Goal: Information Seeking & Learning: Find contact information

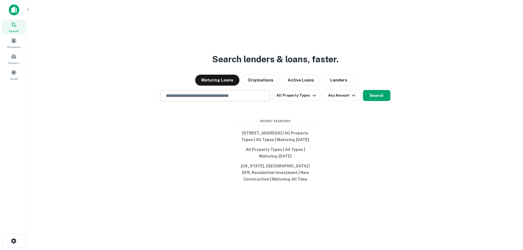
click at [211, 93] on input "text" at bounding box center [215, 96] width 105 height 6
type input "******"
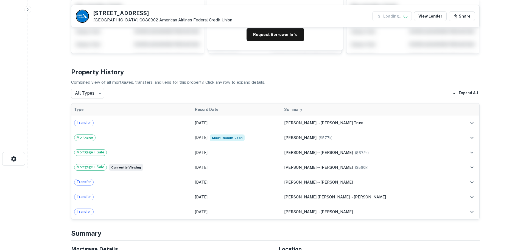
scroll to position [82, 0]
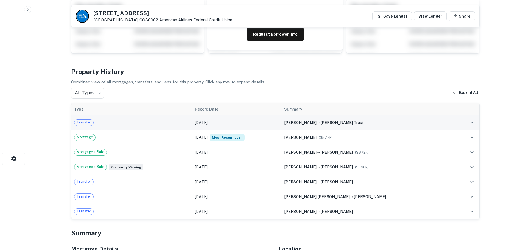
click at [465, 121] on td at bounding box center [467, 122] width 24 height 15
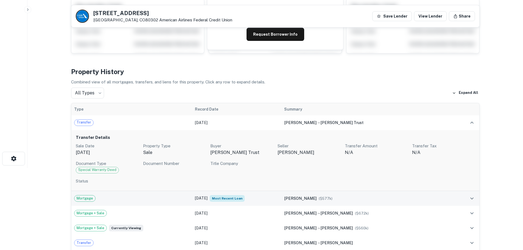
click at [333, 200] on span "($ 577k )" at bounding box center [326, 199] width 14 height 4
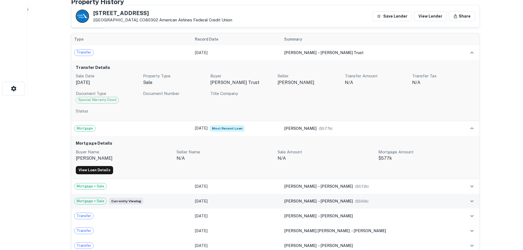
scroll to position [165, 0]
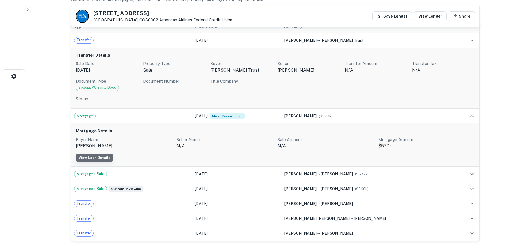
click at [102, 159] on link "View Loan Details" at bounding box center [94, 158] width 37 height 8
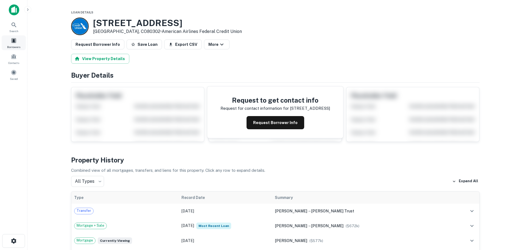
click at [15, 36] on div "Borrowers" at bounding box center [14, 42] width 24 height 15
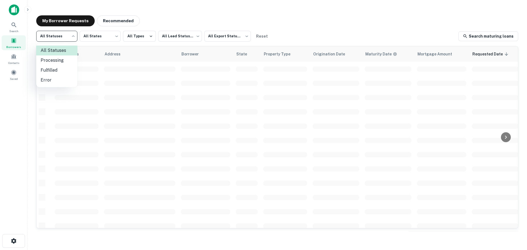
click at [51, 40] on body "Search Borrowers Contacts Saved My Borrower Requests Recommended All Statuses *…" at bounding box center [263, 125] width 527 height 250
click at [483, 38] on div at bounding box center [263, 125] width 527 height 250
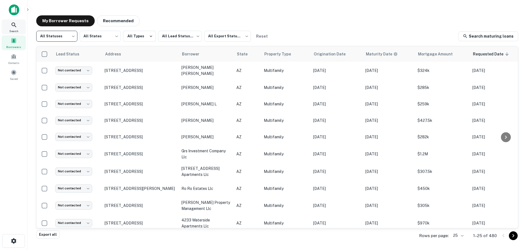
click at [0, 27] on div "Search Borrowers Contacts Saved" at bounding box center [13, 50] width 27 height 63
click at [10, 27] on div "Search" at bounding box center [14, 26] width 24 height 15
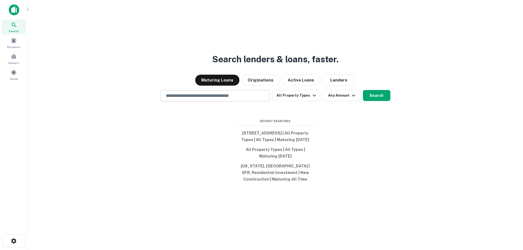
click at [230, 96] on input "text" at bounding box center [215, 96] width 105 height 6
click at [301, 79] on button "Active Loans" at bounding box center [301, 80] width 38 height 11
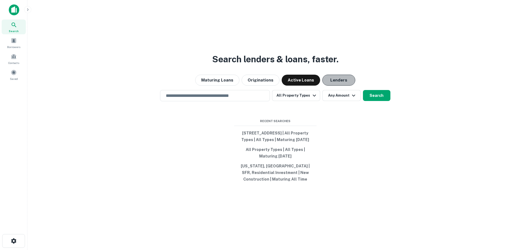
click at [332, 79] on button "Lenders" at bounding box center [338, 80] width 33 height 11
click at [245, 90] on div "​" at bounding box center [215, 95] width 110 height 11
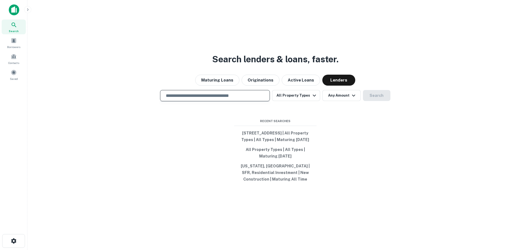
type input "*"
type input "**********"
click at [374, 92] on button "Search" at bounding box center [376, 95] width 27 height 11
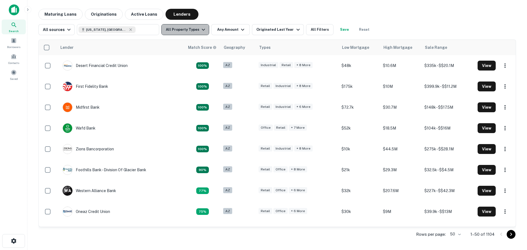
click at [191, 31] on button "All Property Types" at bounding box center [185, 29] width 48 height 11
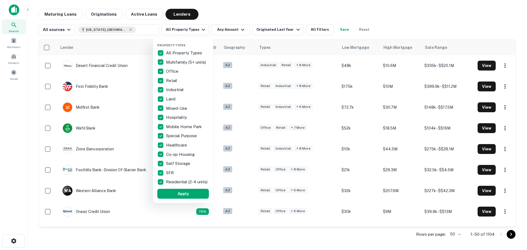
click at [177, 53] on p "All Property Types" at bounding box center [184, 53] width 37 height 7
drag, startPoint x: 176, startPoint y: 62, endPoint x: 183, endPoint y: 112, distance: 50.3
click at [178, 64] on p "Multifamily (5+ units)" at bounding box center [186, 62] width 41 height 7
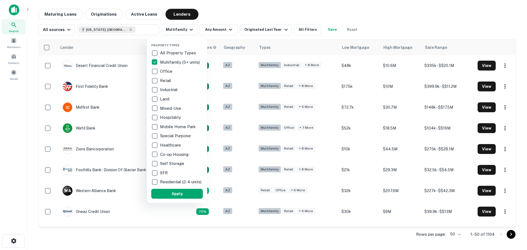
drag, startPoint x: 167, startPoint y: 173, endPoint x: 170, endPoint y: 180, distance: 7.4
click at [168, 174] on p "SFR" at bounding box center [164, 173] width 9 height 7
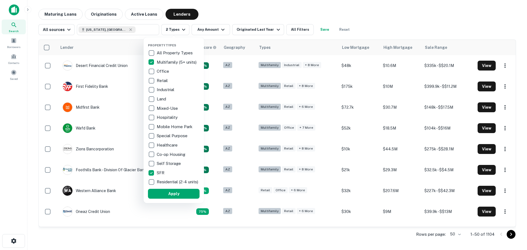
drag, startPoint x: 170, startPoint y: 180, endPoint x: 174, endPoint y: 179, distance: 4.3
click at [170, 180] on p "Residential (2-4 units)" at bounding box center [178, 182] width 43 height 7
click at [162, 175] on p "SFR" at bounding box center [161, 173] width 9 height 7
drag, startPoint x: 184, startPoint y: 199, endPoint x: 211, endPoint y: 62, distance: 139.6
click at [184, 198] on button "Apply" at bounding box center [174, 194] width 52 height 10
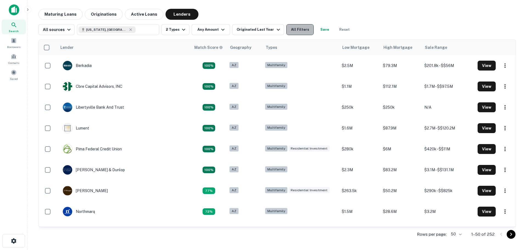
click at [298, 31] on button "All Filters" at bounding box center [299, 29] width 27 height 11
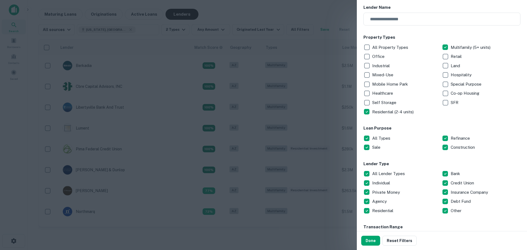
scroll to position [82, 0]
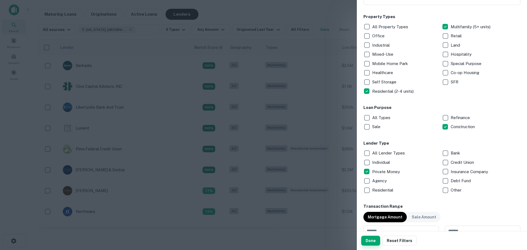
click at [369, 241] on button "Done" at bounding box center [370, 241] width 19 height 10
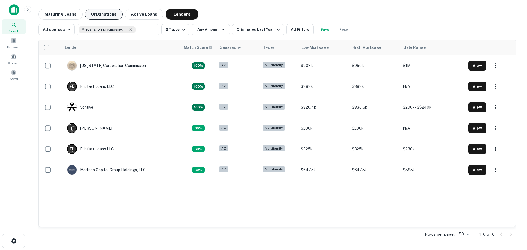
click at [95, 13] on button "Originations" at bounding box center [104, 14] width 38 height 11
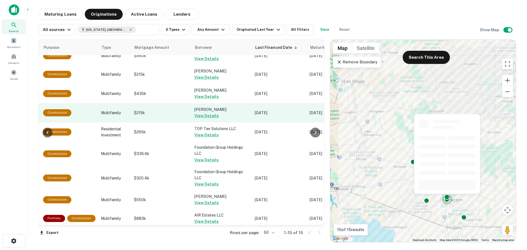
scroll to position [0, 179]
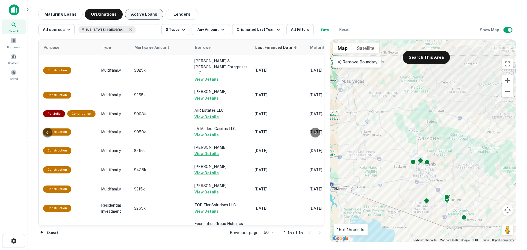
click at [143, 13] on button "Active Loans" at bounding box center [144, 14] width 38 height 11
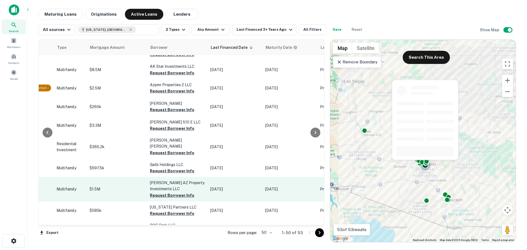
scroll to position [0, 224]
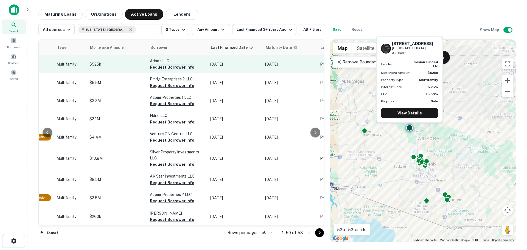
click at [157, 65] on button "Request Borrower Info" at bounding box center [172, 67] width 44 height 7
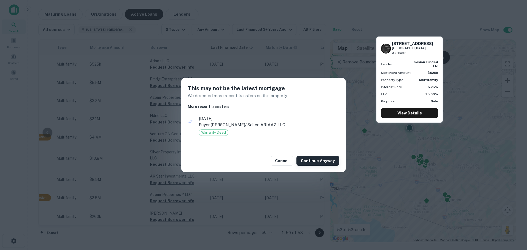
drag, startPoint x: 321, startPoint y: 163, endPoint x: 272, endPoint y: 140, distance: 54.3
click at [320, 162] on button "Continue Anyway" at bounding box center [318, 161] width 43 height 10
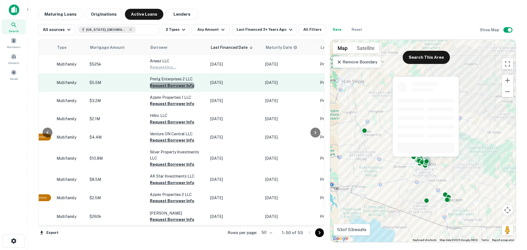
click at [179, 88] on button "Request Borrower Info" at bounding box center [172, 85] width 44 height 7
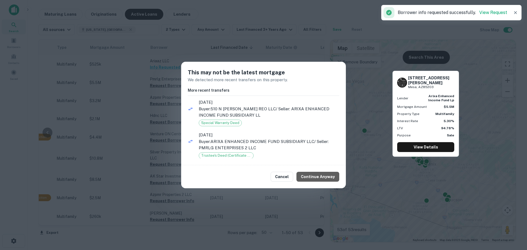
drag, startPoint x: 323, startPoint y: 176, endPoint x: 307, endPoint y: 169, distance: 17.2
click at [322, 176] on button "Continue Anyway" at bounding box center [318, 177] width 43 height 10
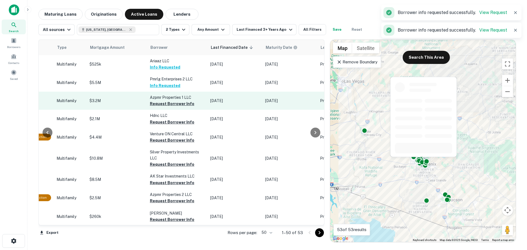
click at [167, 108] on td "Azpmr Properties 1 LLC Request Borrower Info" at bounding box center [177, 101] width 60 height 18
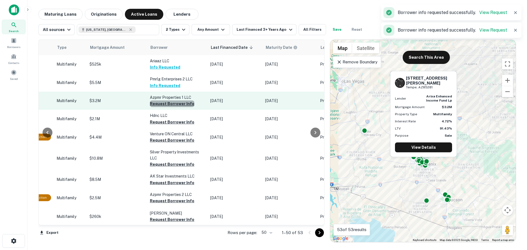
click at [176, 101] on button "Request Borrower Info" at bounding box center [172, 104] width 44 height 7
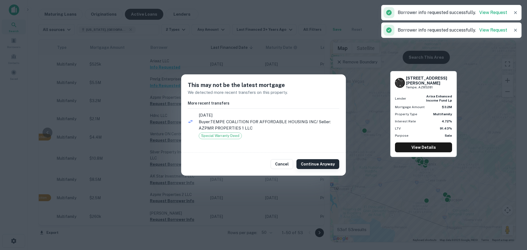
click at [314, 159] on div "Cancel Continue Anyway" at bounding box center [263, 164] width 165 height 23
click at [314, 162] on button "Continue Anyway" at bounding box center [318, 164] width 43 height 10
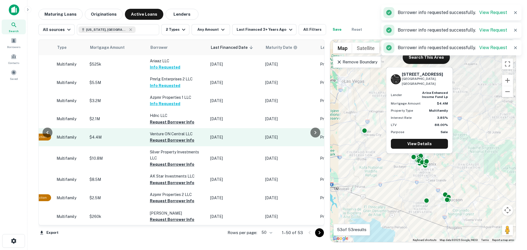
scroll to position [27, 224]
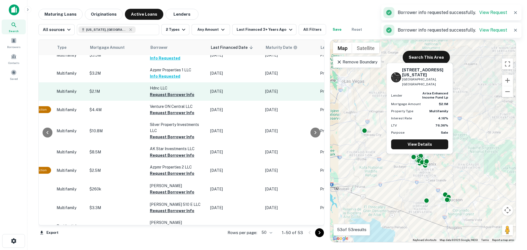
click at [173, 93] on button "Request Borrower Info" at bounding box center [172, 94] width 44 height 7
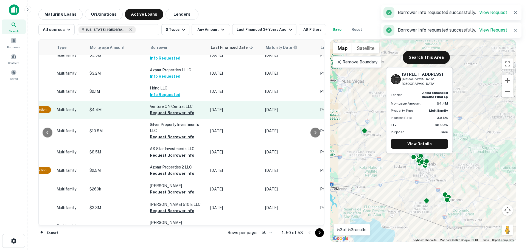
click at [171, 110] on button "Request Borrower Info" at bounding box center [172, 113] width 44 height 7
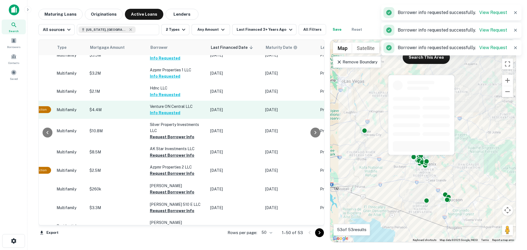
scroll to position [55, 224]
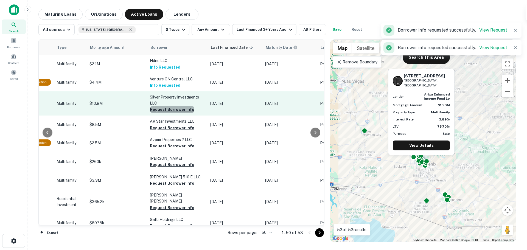
click at [170, 109] on button "Request Borrower Info" at bounding box center [172, 109] width 44 height 7
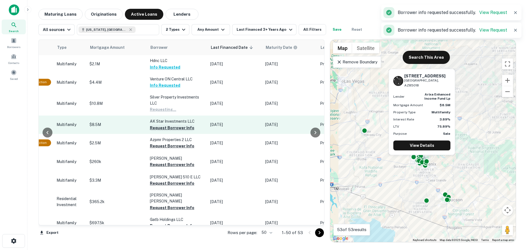
click at [169, 127] on button "Request Borrower Info" at bounding box center [172, 128] width 44 height 7
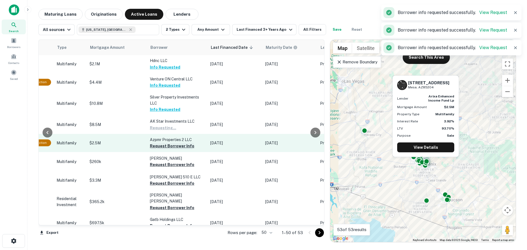
click at [173, 143] on button "Request Borrower Info" at bounding box center [172, 146] width 44 height 7
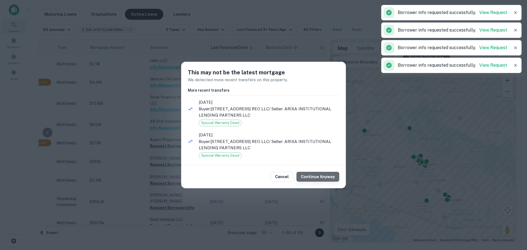
click at [324, 177] on button "Continue Anyway" at bounding box center [318, 177] width 43 height 10
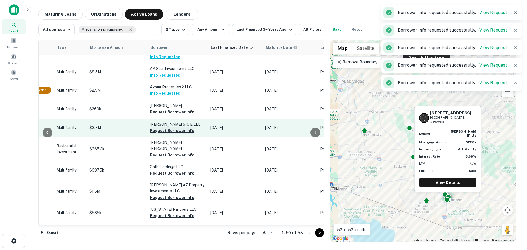
scroll to position [110, 224]
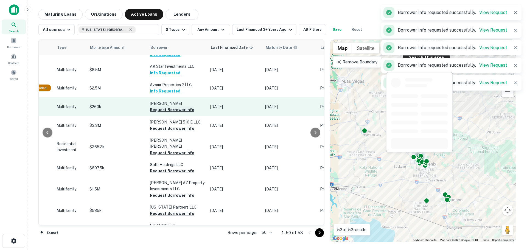
click at [174, 107] on button "Request Borrower Info" at bounding box center [172, 110] width 44 height 7
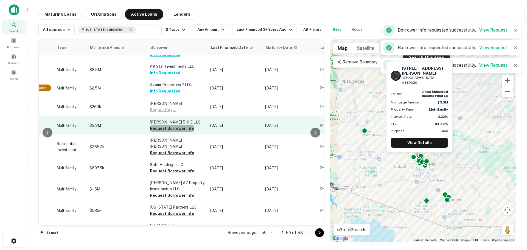
click at [171, 127] on button "Request Borrower Info" at bounding box center [172, 128] width 44 height 7
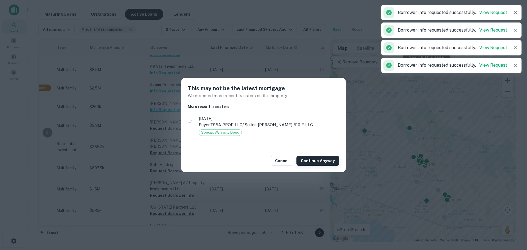
click at [309, 163] on button "Continue Anyway" at bounding box center [318, 161] width 43 height 10
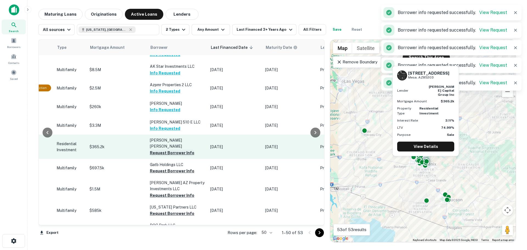
click at [176, 150] on button "Request Borrower Info" at bounding box center [172, 153] width 44 height 7
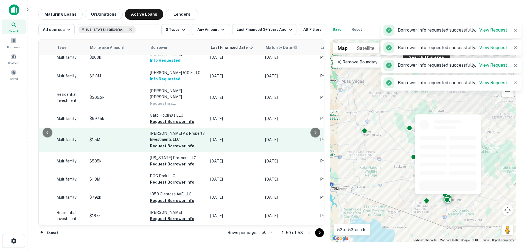
scroll to position [165, 224]
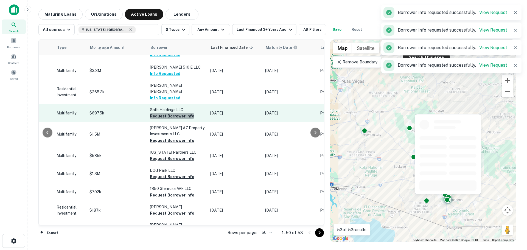
click at [169, 113] on button "Request Borrower Info" at bounding box center [172, 116] width 44 height 7
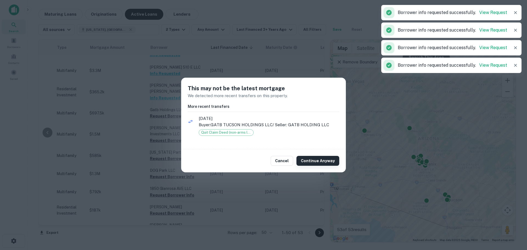
click at [322, 164] on button "Continue Anyway" at bounding box center [318, 161] width 43 height 10
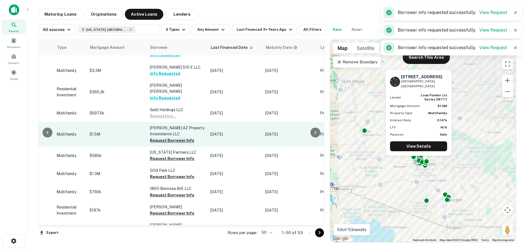
click at [182, 137] on button "Request Borrower Info" at bounding box center [172, 140] width 44 height 7
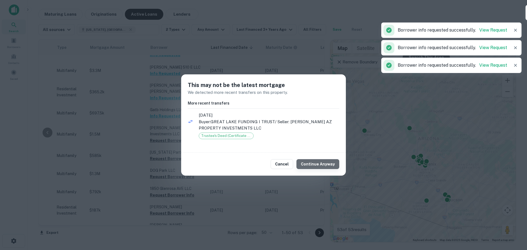
click at [330, 166] on button "Continue Anyway" at bounding box center [318, 164] width 43 height 10
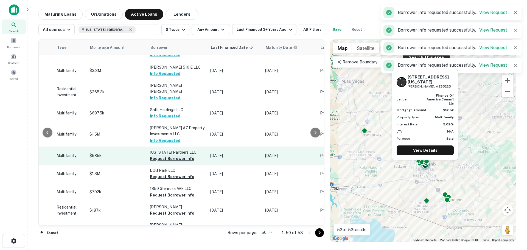
click at [179, 155] on button "Request Borrower Info" at bounding box center [172, 158] width 44 height 7
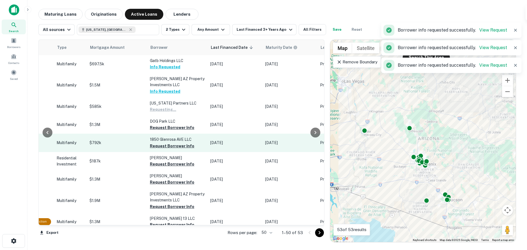
scroll to position [220, 224]
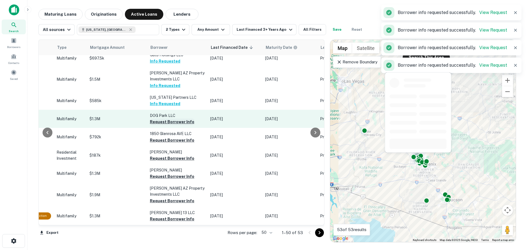
click at [176, 119] on button "Request Borrower Info" at bounding box center [172, 122] width 44 height 7
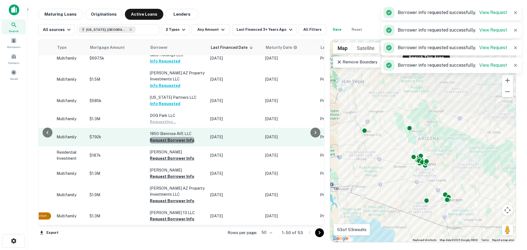
click at [178, 137] on button "Request Borrower Info" at bounding box center [172, 140] width 44 height 7
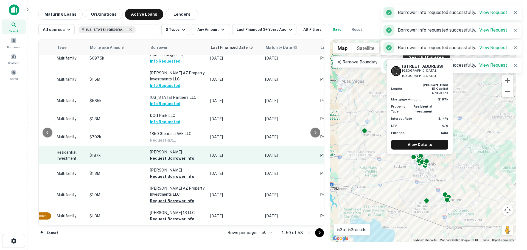
scroll to position [247, 224]
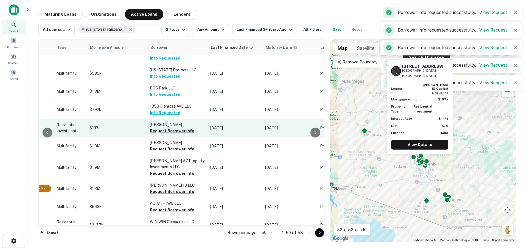
click at [178, 128] on button "Request Borrower Info" at bounding box center [172, 131] width 44 height 7
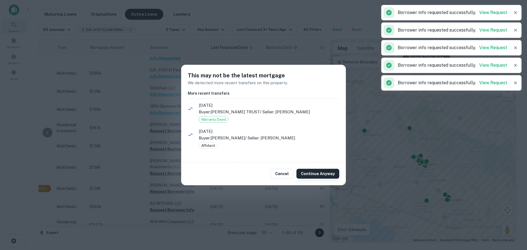
click at [324, 174] on button "Continue Anyway" at bounding box center [318, 174] width 43 height 10
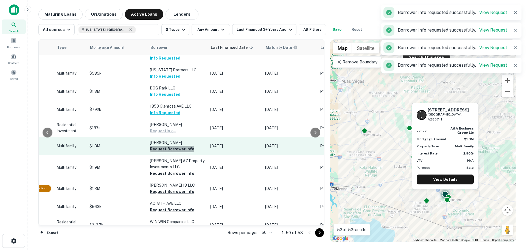
click at [185, 146] on button "Request Borrower Info" at bounding box center [172, 149] width 44 height 7
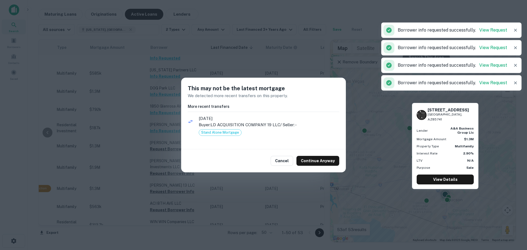
click at [310, 155] on div "Cancel Continue Anyway" at bounding box center [263, 160] width 165 height 23
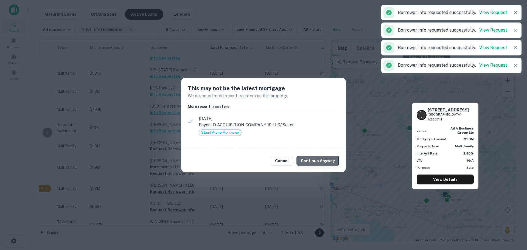
drag, startPoint x: 317, startPoint y: 163, endPoint x: 307, endPoint y: 161, distance: 9.7
click at [317, 163] on button "Continue Anyway" at bounding box center [318, 161] width 43 height 10
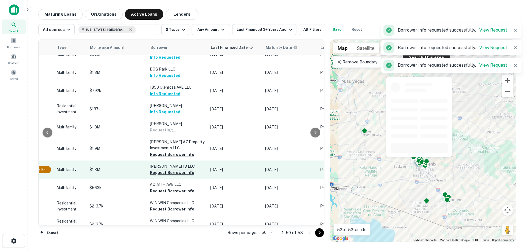
scroll to position [275, 224]
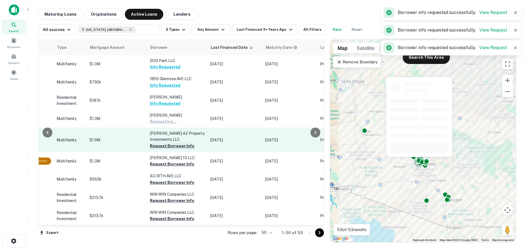
click at [181, 143] on button "Request Borrower Info" at bounding box center [172, 146] width 44 height 7
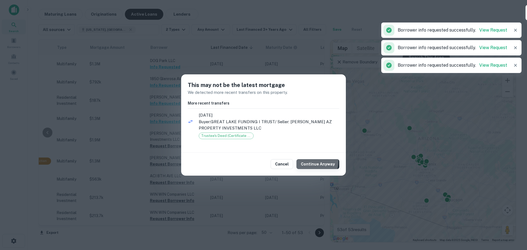
drag, startPoint x: 307, startPoint y: 161, endPoint x: 310, endPoint y: 163, distance: 3.4
click at [307, 161] on button "Continue Anyway" at bounding box center [318, 164] width 43 height 10
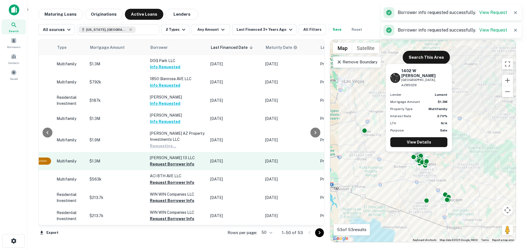
drag, startPoint x: 173, startPoint y: 160, endPoint x: 184, endPoint y: 163, distance: 10.9
click at [174, 161] on button "Request Borrower Info" at bounding box center [172, 164] width 44 height 7
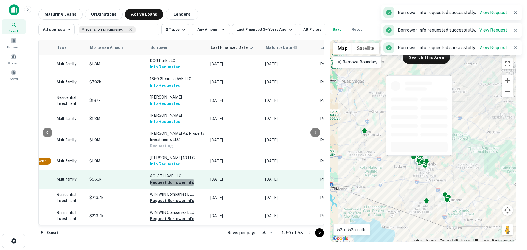
click at [183, 179] on button "Request Borrower Info" at bounding box center [172, 182] width 44 height 7
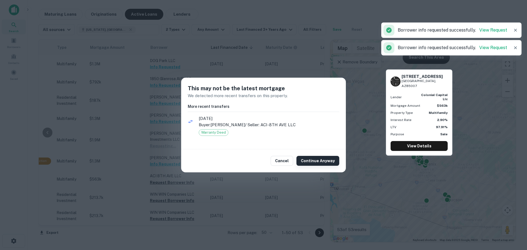
drag, startPoint x: 345, startPoint y: 166, endPoint x: 322, endPoint y: 161, distance: 23.3
click at [344, 165] on div "Cancel Continue Anyway" at bounding box center [263, 160] width 165 height 23
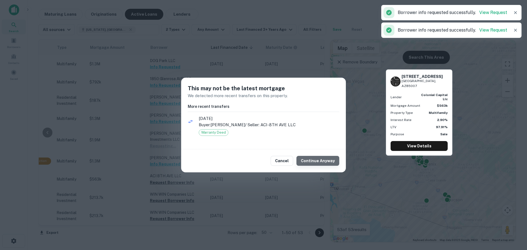
click at [322, 161] on button "Continue Anyway" at bounding box center [318, 161] width 43 height 10
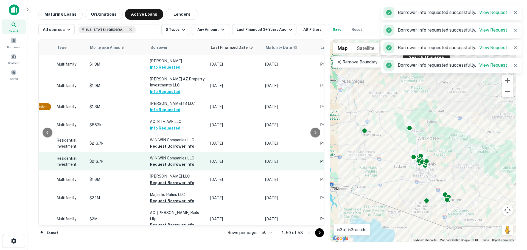
scroll to position [330, 224]
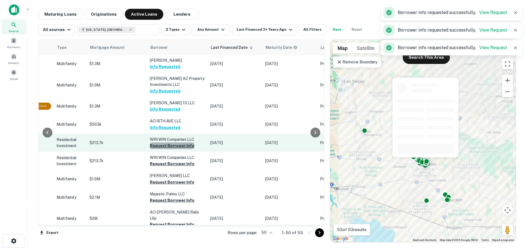
click at [185, 143] on button "Request Borrower Info" at bounding box center [172, 146] width 44 height 7
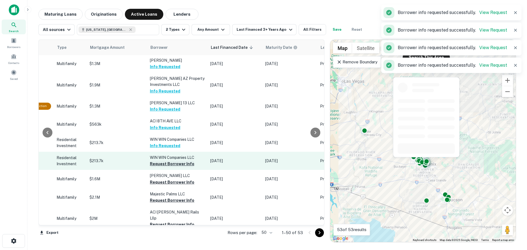
click at [173, 161] on button "Request Borrower Info" at bounding box center [172, 164] width 44 height 7
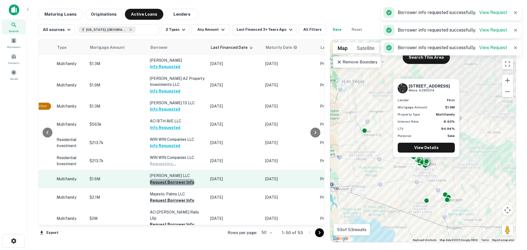
drag, startPoint x: 181, startPoint y: 178, endPoint x: 201, endPoint y: 178, distance: 19.8
click at [181, 179] on button "Request Borrower Info" at bounding box center [172, 182] width 44 height 7
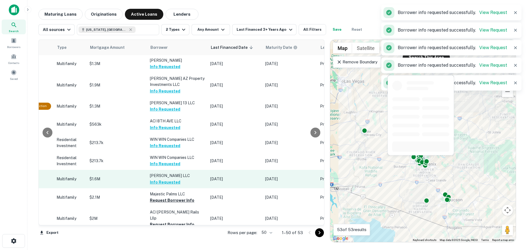
scroll to position [384, 224]
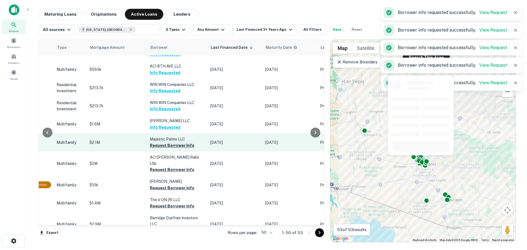
click at [178, 142] on button "Request Borrower Info" at bounding box center [172, 145] width 44 height 7
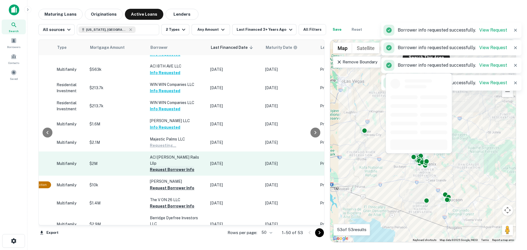
click at [180, 166] on button "Request Borrower Info" at bounding box center [172, 169] width 44 height 7
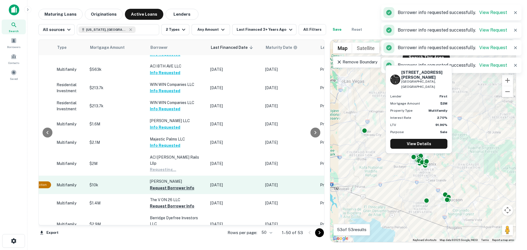
click at [184, 185] on button "Request Borrower Info" at bounding box center [172, 188] width 44 height 7
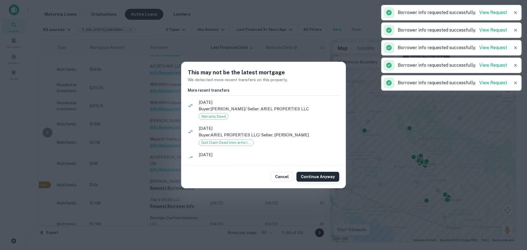
drag, startPoint x: 296, startPoint y: 174, endPoint x: 308, endPoint y: 178, distance: 12.2
click at [308, 178] on div "Cancel Continue Anyway" at bounding box center [263, 176] width 165 height 23
click at [310, 178] on button "Continue Anyway" at bounding box center [318, 177] width 43 height 10
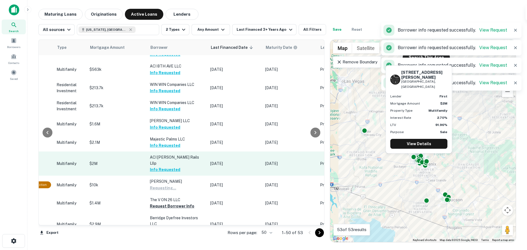
scroll to position [412, 224]
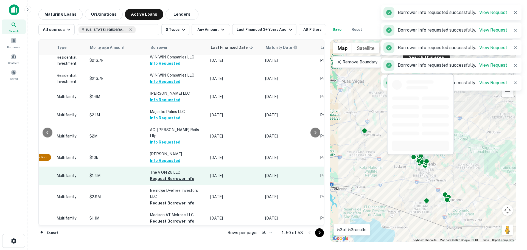
drag, startPoint x: 177, startPoint y: 163, endPoint x: 184, endPoint y: 171, distance: 11.3
click at [177, 167] on td "The V ON 26 LLC Request Borrower Info" at bounding box center [177, 176] width 60 height 18
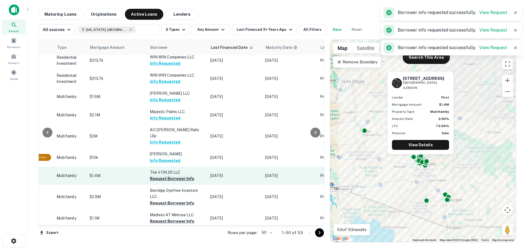
click at [169, 175] on button "Request Borrower Info" at bounding box center [172, 178] width 44 height 7
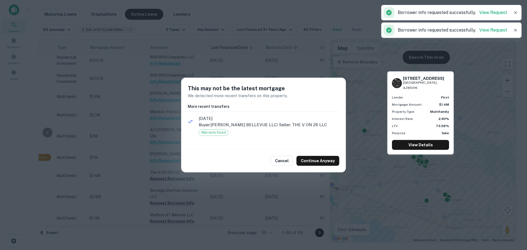
drag, startPoint x: 322, startPoint y: 163, endPoint x: 251, endPoint y: 175, distance: 72.1
click at [322, 162] on button "Continue Anyway" at bounding box center [318, 161] width 43 height 10
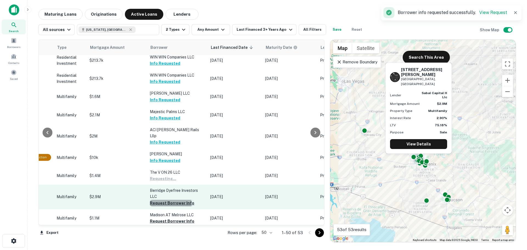
click at [165, 200] on button "Request Borrower Info" at bounding box center [172, 203] width 44 height 7
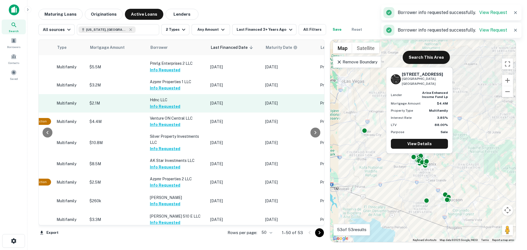
scroll to position [0, 224]
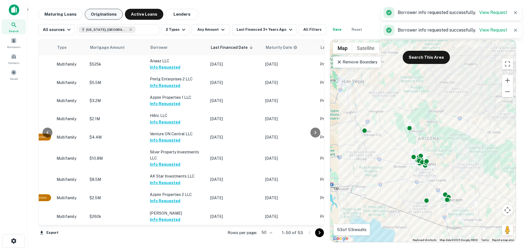
click at [107, 12] on button "Originations" at bounding box center [104, 14] width 38 height 11
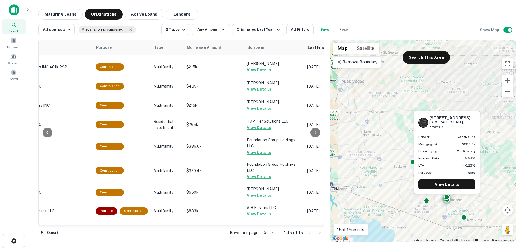
scroll to position [133, 127]
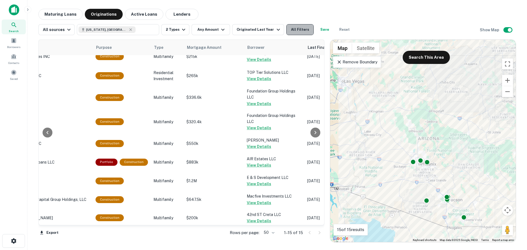
click at [302, 30] on button "All Filters" at bounding box center [299, 29] width 27 height 11
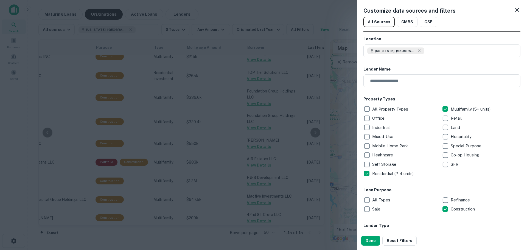
scroll to position [82, 0]
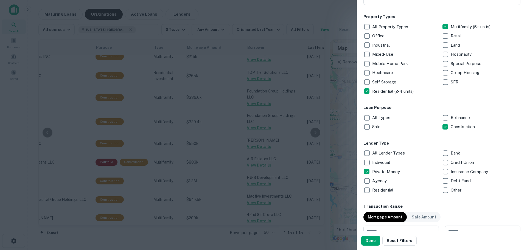
click at [380, 165] on p "Individual" at bounding box center [381, 162] width 19 height 7
click at [369, 239] on button "Done" at bounding box center [370, 241] width 19 height 10
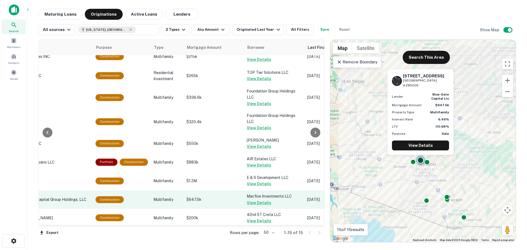
scroll to position [50, 127]
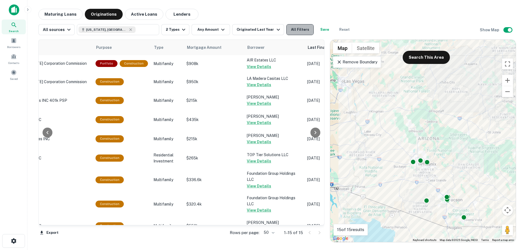
click at [298, 30] on button "All Filters" at bounding box center [299, 29] width 27 height 11
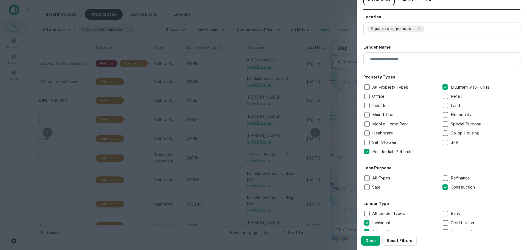
scroll to position [55, 0]
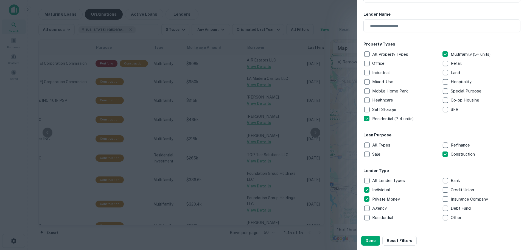
click at [374, 190] on p "Individual" at bounding box center [381, 190] width 19 height 7
click at [366, 244] on button "Done" at bounding box center [370, 241] width 19 height 10
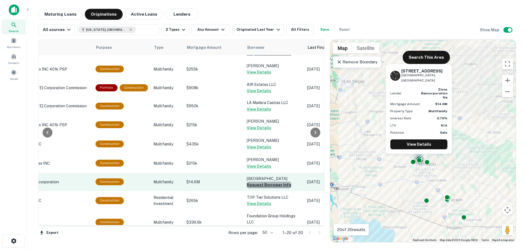
click at [276, 182] on button "Request Borrower Info" at bounding box center [269, 185] width 44 height 7
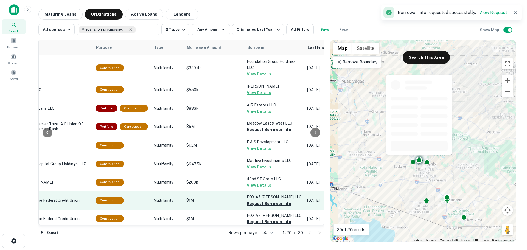
scroll to position [230, 127]
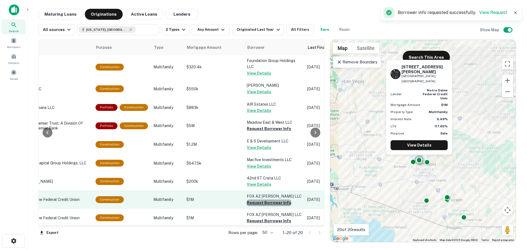
click at [267, 200] on button "Request Borrower Info" at bounding box center [269, 203] width 44 height 7
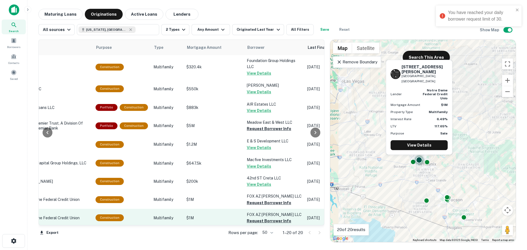
click at [278, 219] on td "FOX AZ [PERSON_NAME] LLC Request Borrower Info" at bounding box center [274, 218] width 60 height 18
click at [278, 218] on button "Request Borrower Info" at bounding box center [269, 221] width 44 height 7
